Goal: Task Accomplishment & Management: Manage account settings

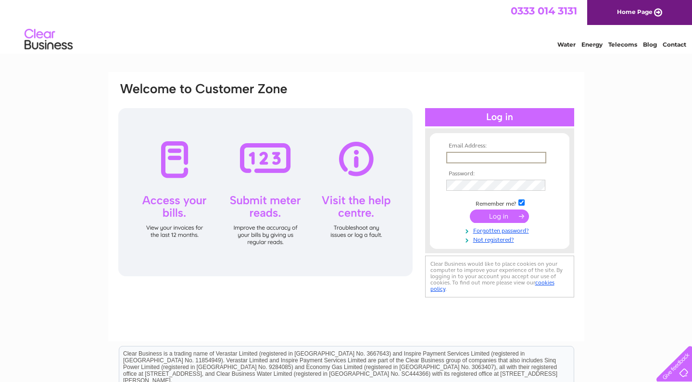
type input "newtonstewartkeystore03@gmail.com"
click at [499, 215] on input "submit" at bounding box center [499, 216] width 59 height 13
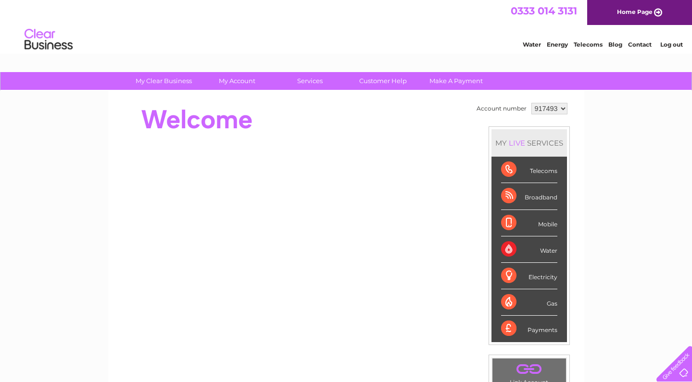
click at [597, 237] on div "My Clear Business Login Details My Details My Preferences Link Account My Accou…" at bounding box center [346, 342] width 692 height 541
click at [511, 248] on div "Water" at bounding box center [529, 250] width 56 height 26
click at [232, 80] on link "My Account" at bounding box center [236, 81] width 79 height 18
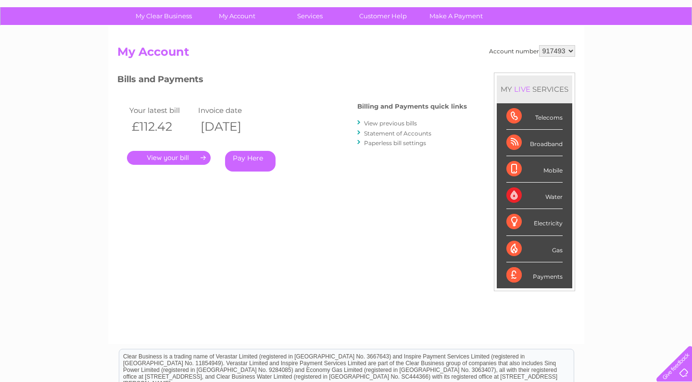
scroll to position [97, 0]
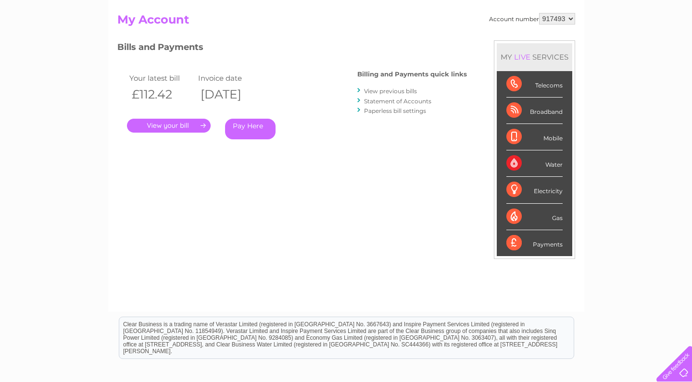
select select "940630"
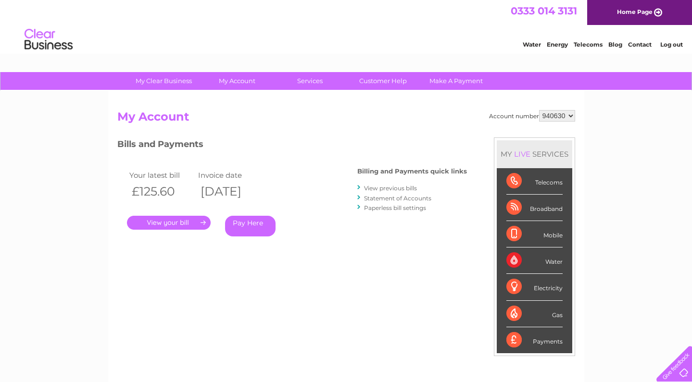
select select "994251"
select select "917493"
select select "940630"
select select "994251"
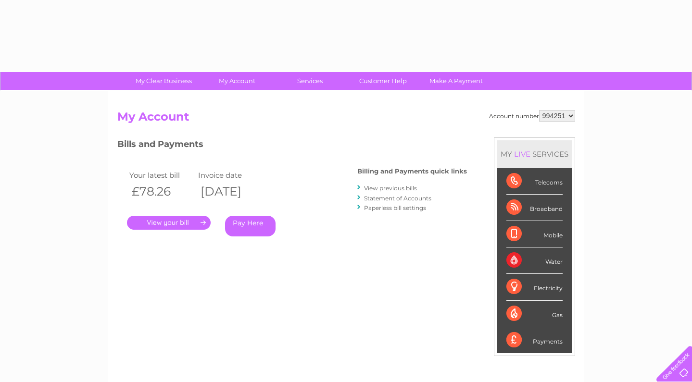
click at [557, 115] on select "917493 940630 994251" at bounding box center [557, 116] width 36 height 12
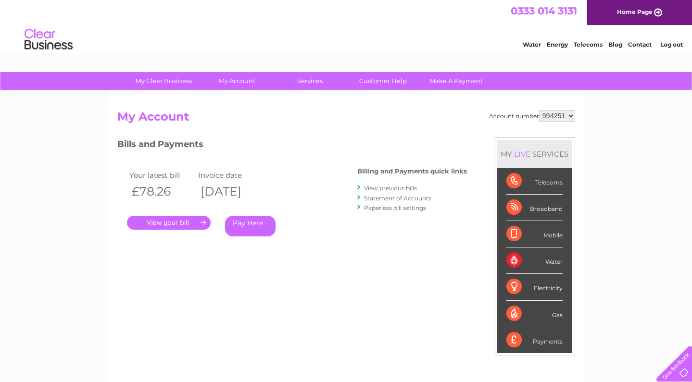
select select "917493"
click at [171, 225] on link "." at bounding box center [169, 223] width 84 height 14
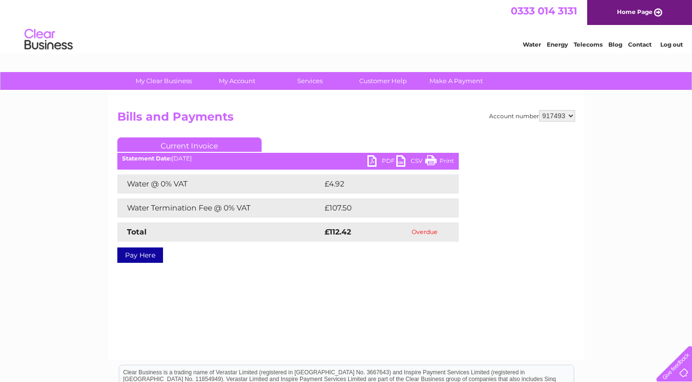
click at [373, 160] on link "PDF" at bounding box center [381, 162] width 29 height 14
select select "940630"
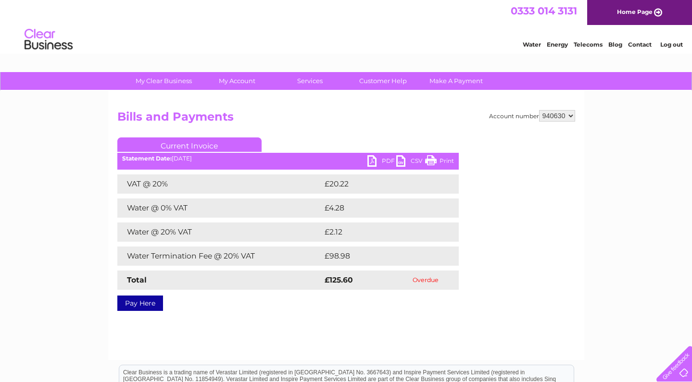
click at [371, 158] on link "PDF" at bounding box center [381, 162] width 29 height 14
select select "994251"
click at [375, 162] on link "PDF" at bounding box center [381, 162] width 29 height 14
click at [422, 25] on div "Water Energy Telecoms Blog Contact Log out" at bounding box center [346, 40] width 692 height 31
select select "940630"
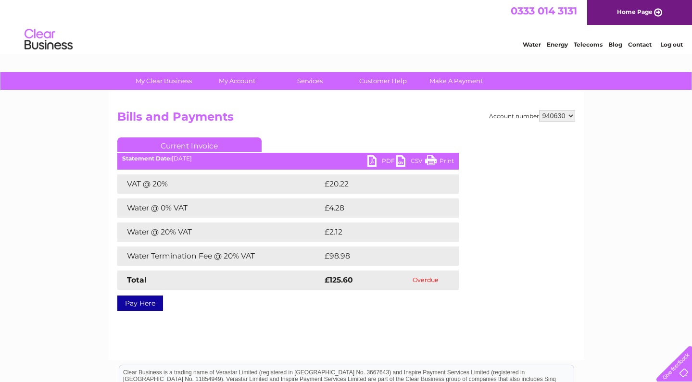
click at [370, 162] on link "PDF" at bounding box center [381, 162] width 29 height 14
